Goal: Transaction & Acquisition: Subscribe to service/newsletter

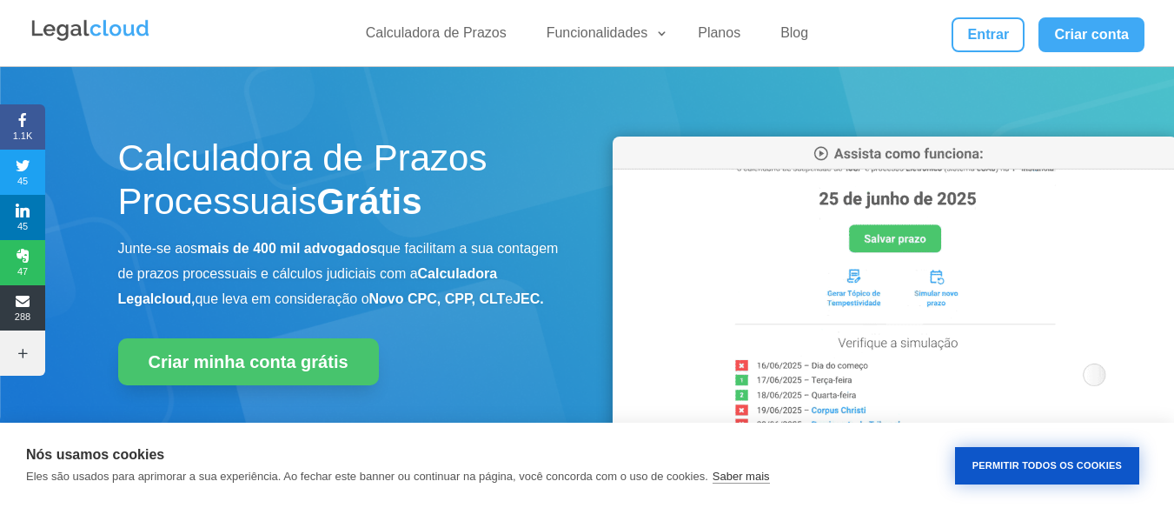
click at [1013, 469] on button "Permitir Todos os Cookies" at bounding box center [1047, 465] width 184 height 37
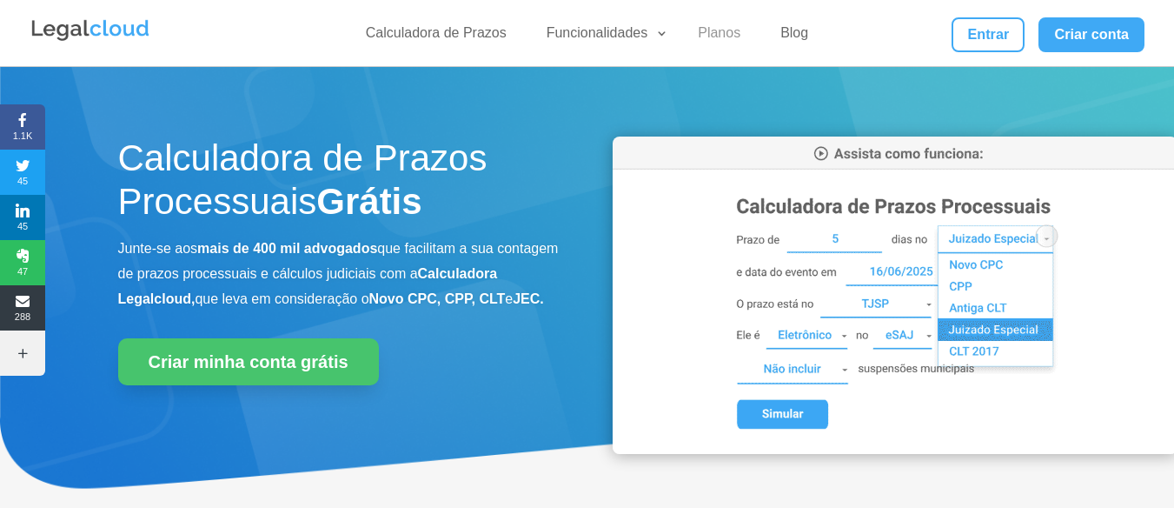
click at [728, 34] on link "Planos" at bounding box center [719, 36] width 63 height 25
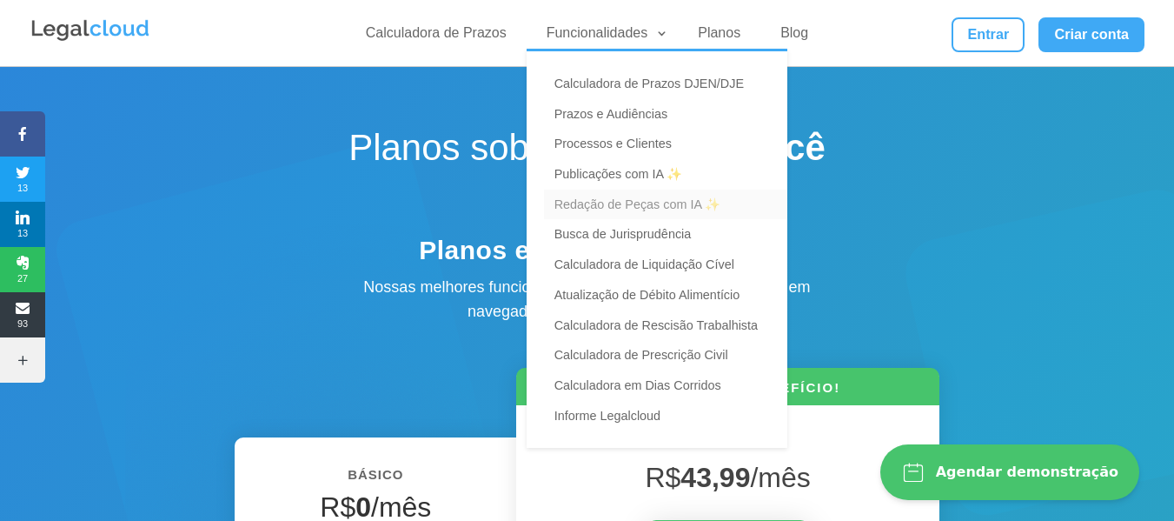
click at [655, 199] on link "Redação de Peças com IA ✨" at bounding box center [665, 204] width 243 height 30
